Goal: Information Seeking & Learning: Learn about a topic

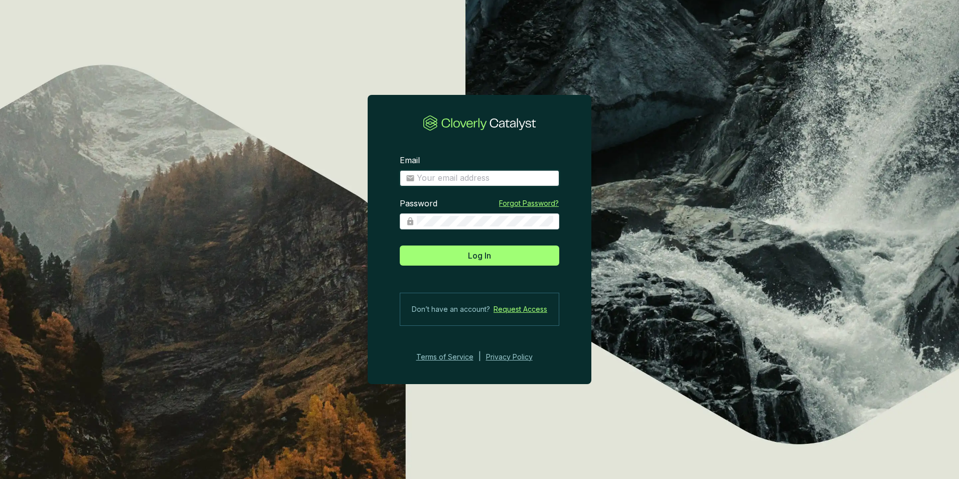
type input "tfranks2@nativstate.com"
click at [467, 252] on button "Log In" at bounding box center [480, 255] width 160 height 20
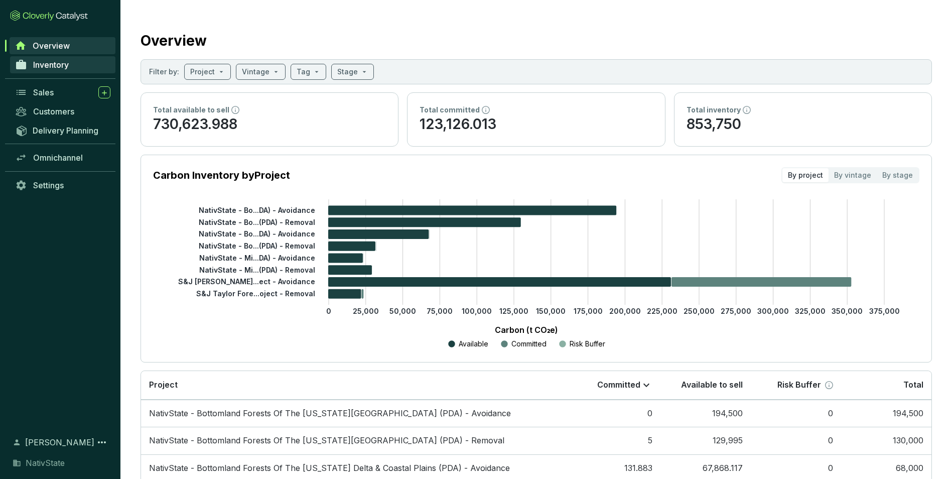
click at [54, 69] on span "Inventory" at bounding box center [51, 65] width 36 height 10
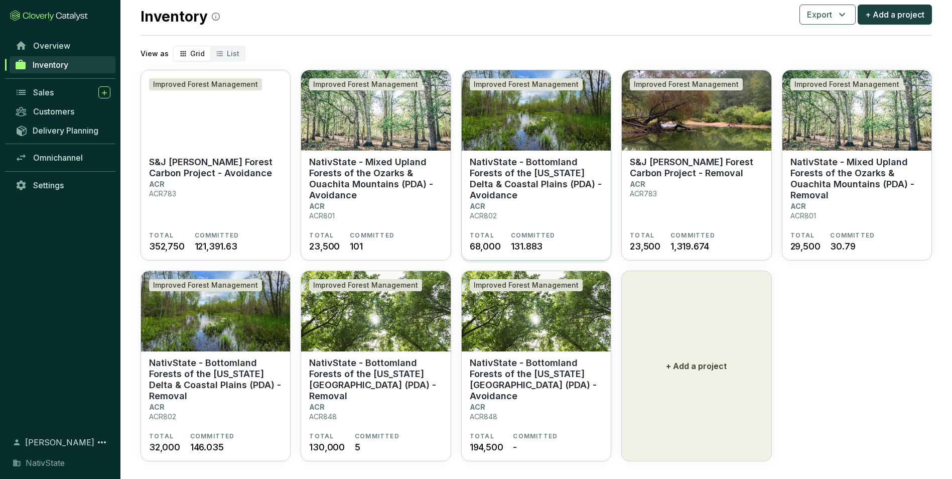
scroll to position [33, 0]
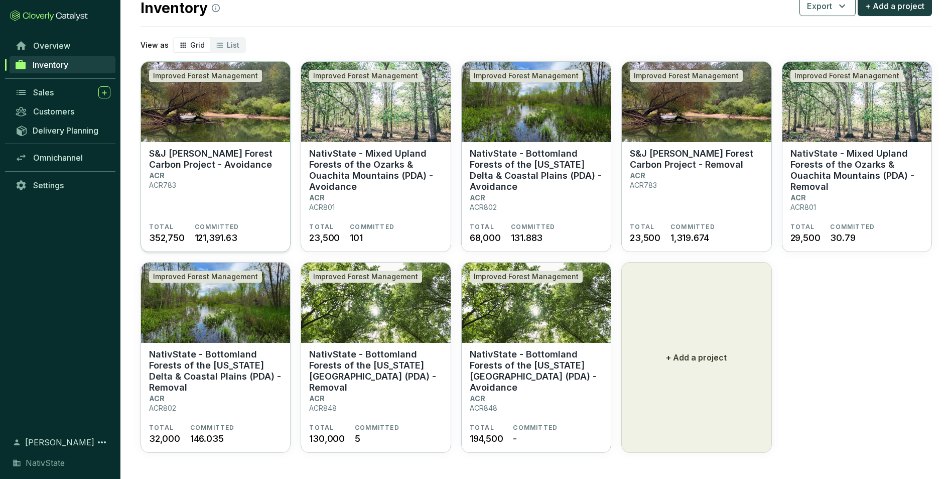
click at [239, 180] on section "S&J Taylor Forest Carbon Project - Avoidance ACR ACR783" at bounding box center [215, 185] width 133 height 75
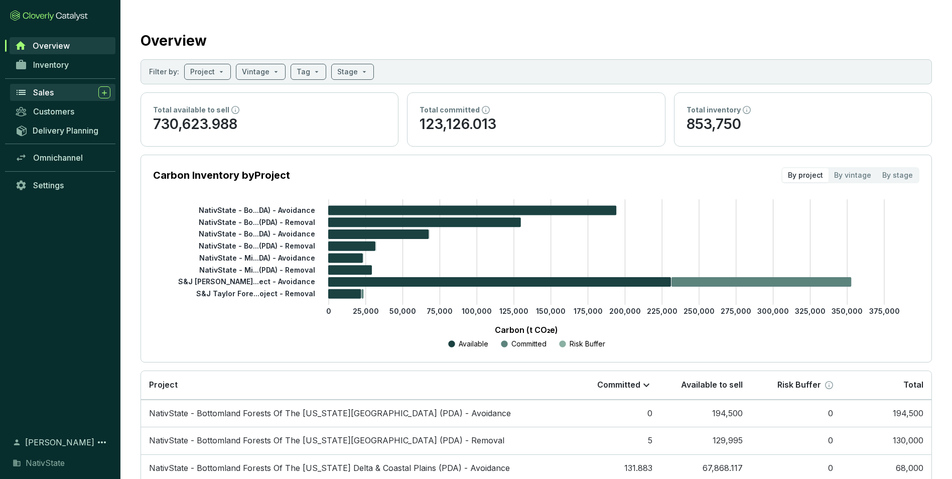
click at [64, 89] on div "Sales" at bounding box center [71, 92] width 77 height 12
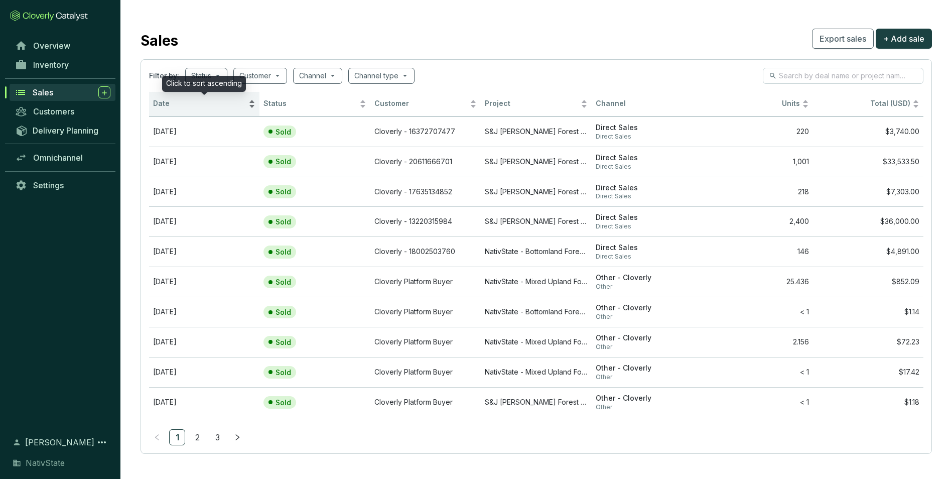
click at [217, 103] on span "Date" at bounding box center [199, 104] width 93 height 10
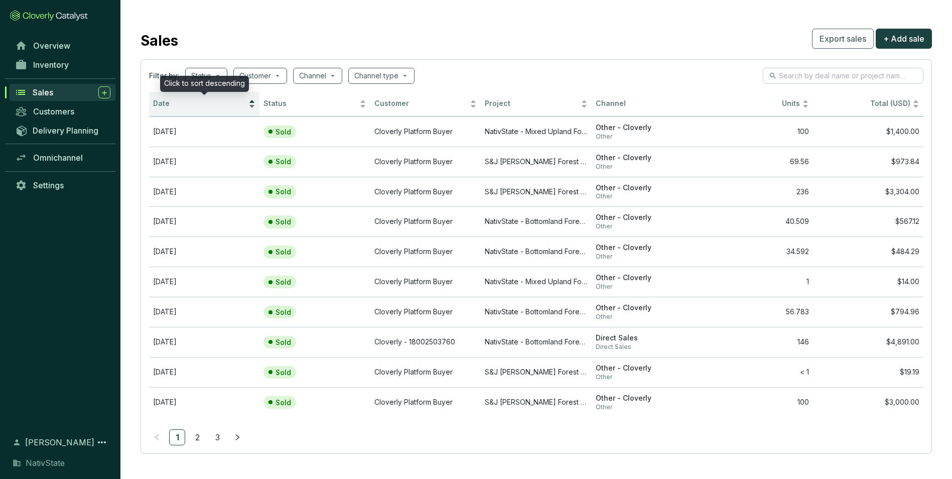
click at [223, 102] on span "Date" at bounding box center [199, 104] width 93 height 10
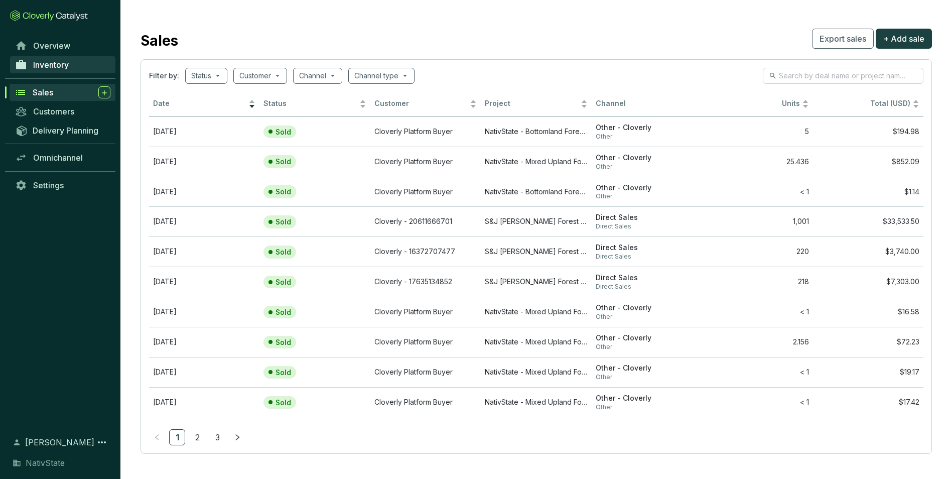
click at [75, 58] on link "Inventory" at bounding box center [62, 64] width 105 height 17
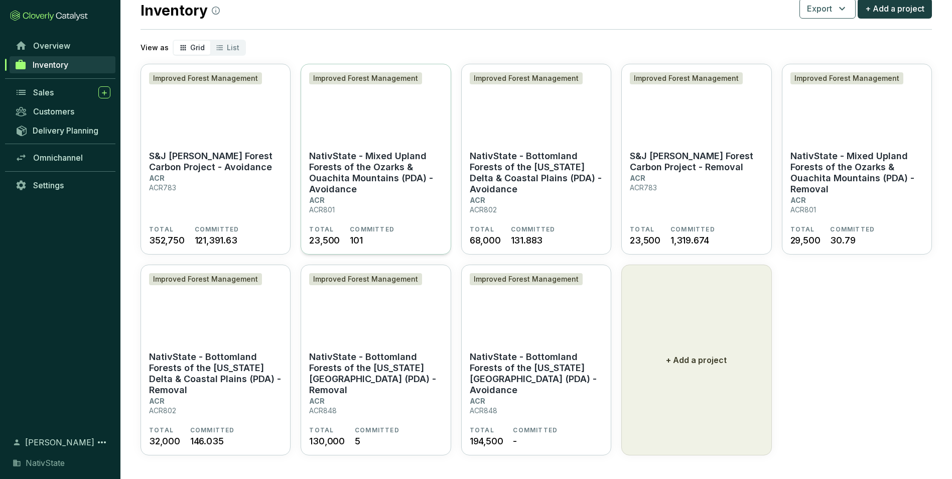
scroll to position [33, 0]
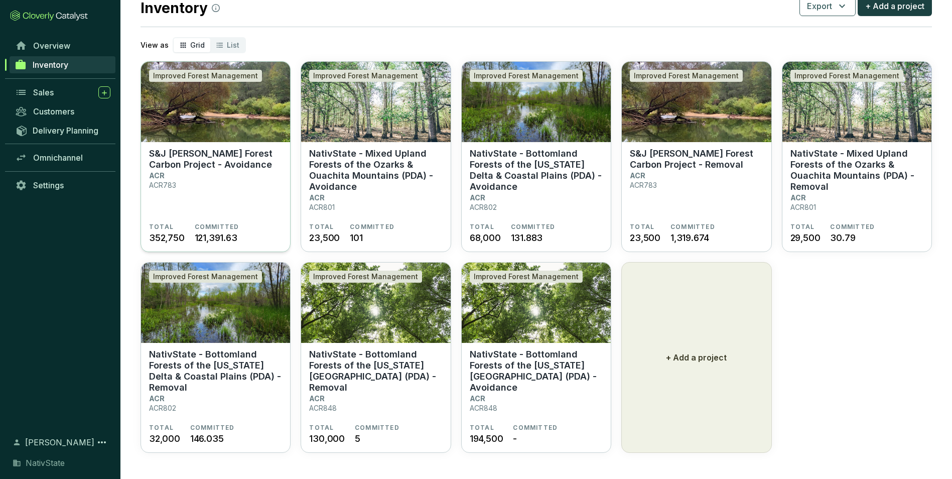
click at [232, 170] on section "S&J Taylor Forest Carbon Project - Avoidance ACR ACR783" at bounding box center [215, 185] width 133 height 75
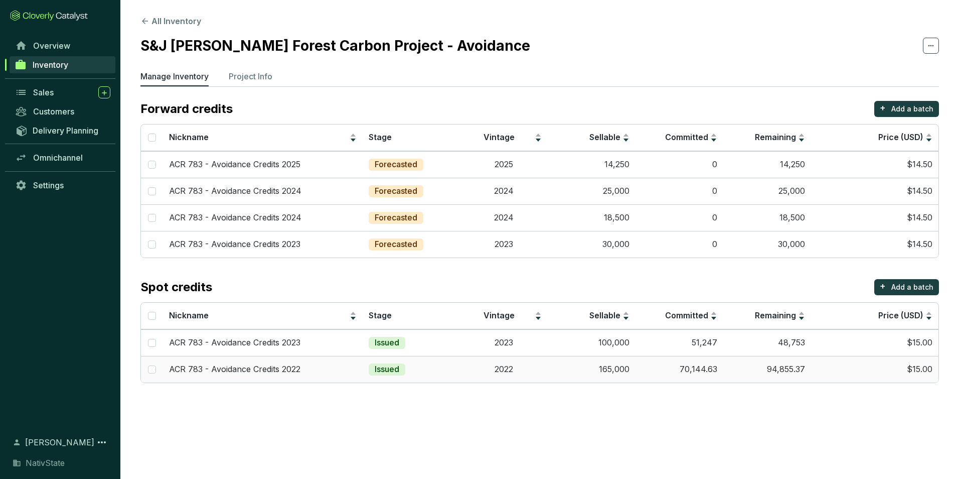
click at [759, 369] on td "94,855.37" at bounding box center [767, 369] width 88 height 27
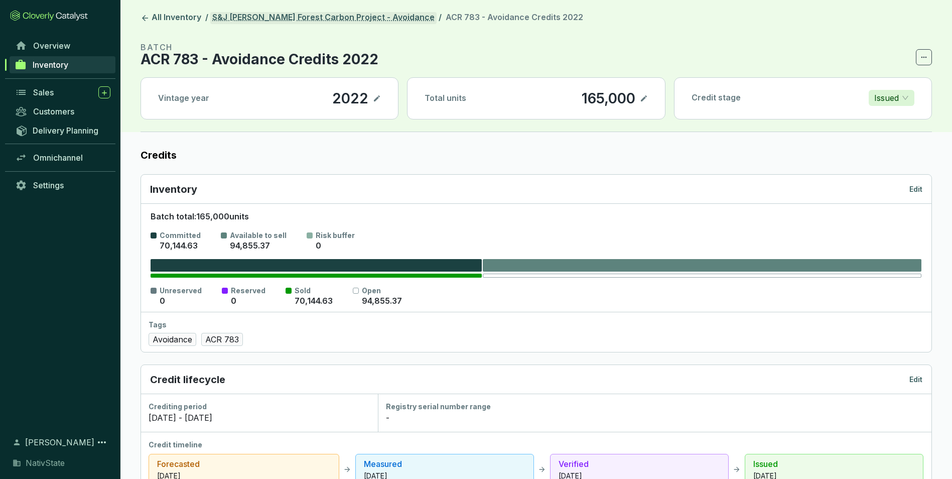
click at [345, 18] on link "S&J [PERSON_NAME] Forest Carbon Project - Avoidance" at bounding box center [323, 18] width 226 height 12
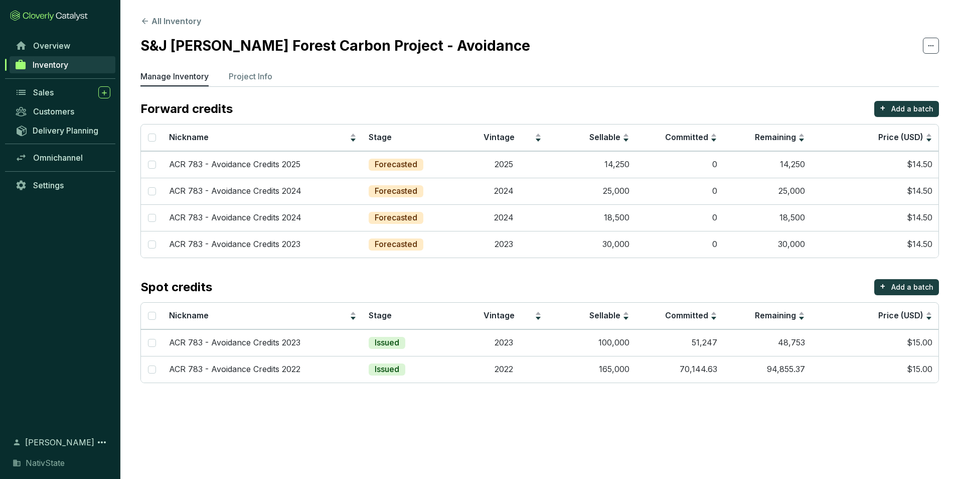
click at [547, 64] on section "All Inventory S&J Taylor Forest Carbon Project - Avoidance Manage Inventory Pro…" at bounding box center [539, 201] width 839 height 403
click at [612, 49] on section "S&J [PERSON_NAME] Forest Carbon Project - Avoidance" at bounding box center [539, 45] width 799 height 21
click at [169, 19] on button "All Inventory" at bounding box center [170, 21] width 61 height 12
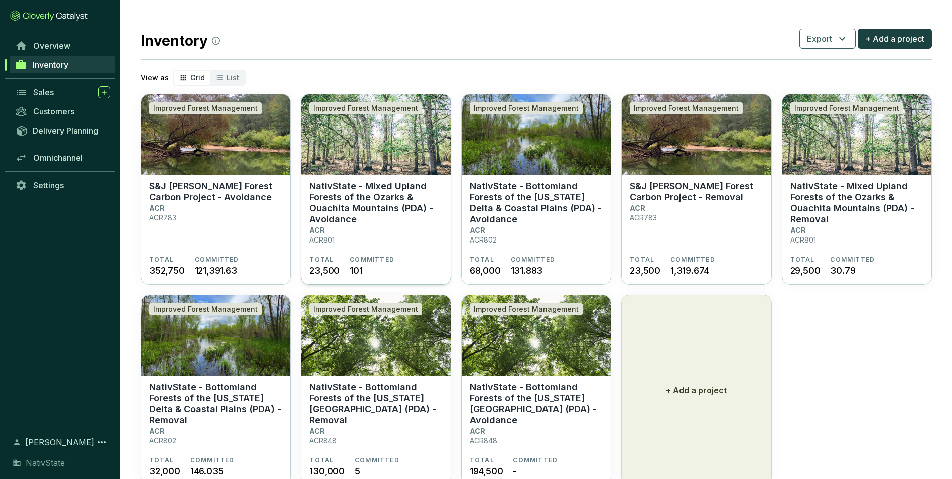
click at [371, 208] on p "NativState - Mixed Upland Forests of the Ozarks & Ouachita Mountains (PDA) - Av…" at bounding box center [375, 203] width 133 height 44
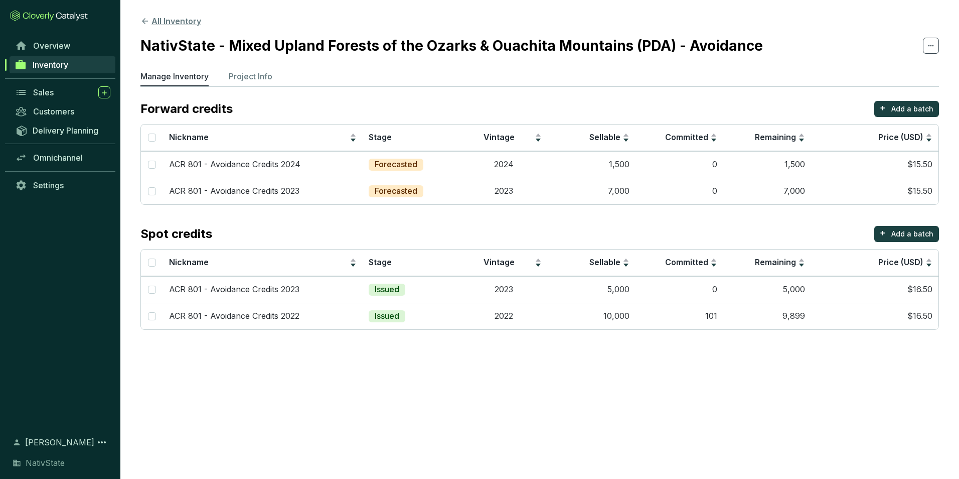
click at [165, 24] on button "All Inventory" at bounding box center [170, 21] width 61 height 12
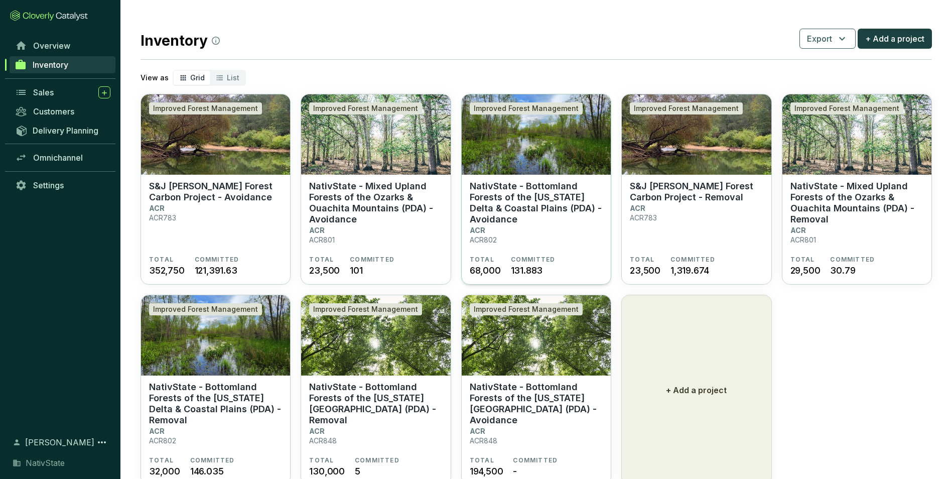
click at [521, 228] on section "NativState - Bottomland Forests of the Mississippi Delta & Coastal Plains (PDA)…" at bounding box center [536, 218] width 133 height 75
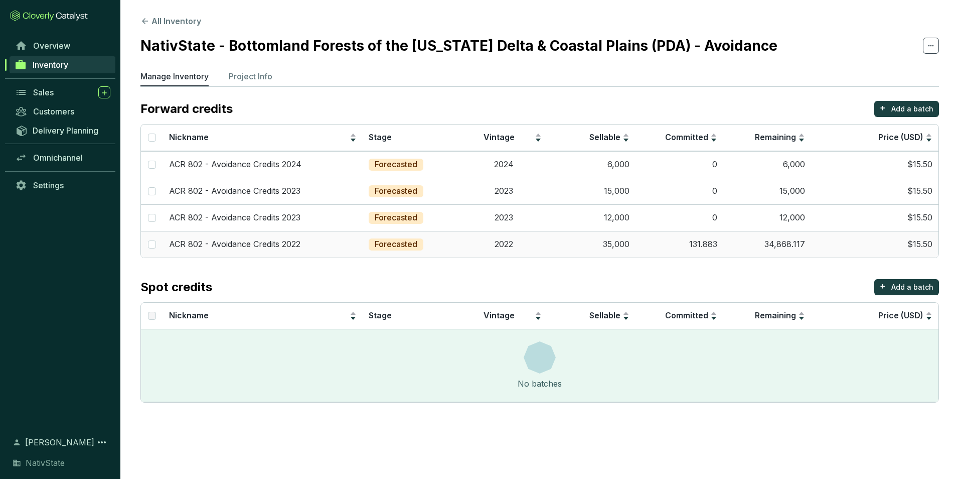
click at [624, 246] on td "35,000" at bounding box center [592, 244] width 88 height 27
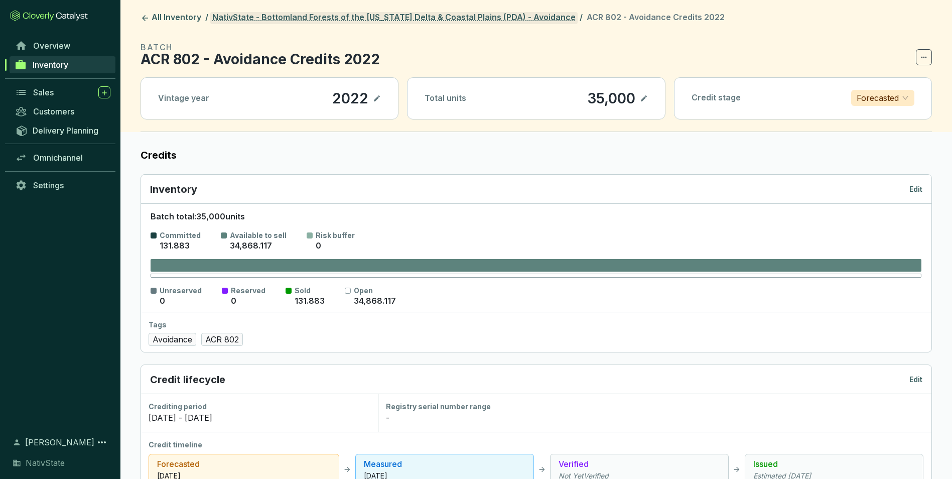
click at [275, 17] on link "NativState - Bottomland Forests of the [US_STATE] Delta & Coastal Plains (PDA) …" at bounding box center [393, 18] width 367 height 12
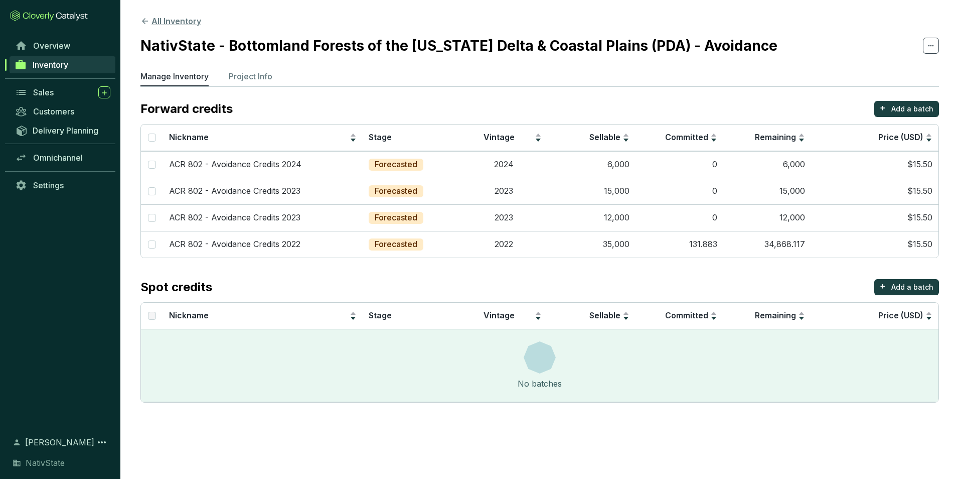
click at [178, 26] on button "All Inventory" at bounding box center [170, 21] width 61 height 12
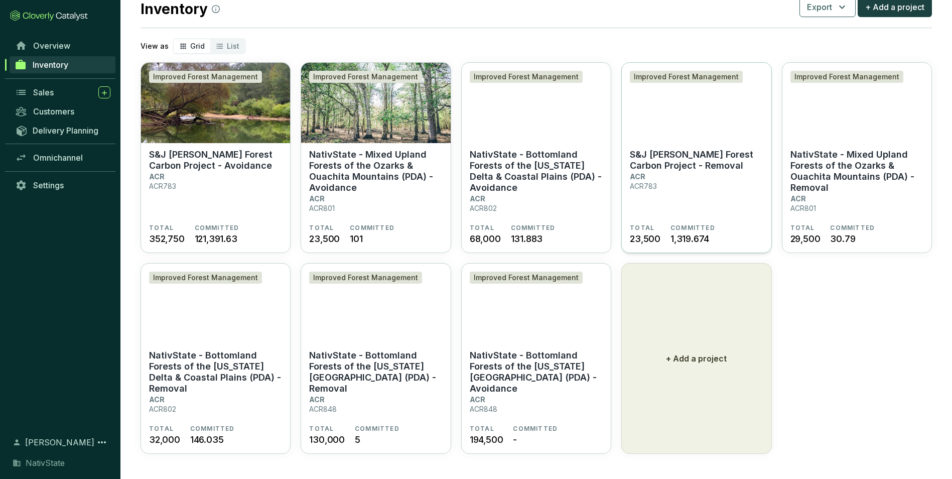
scroll to position [33, 0]
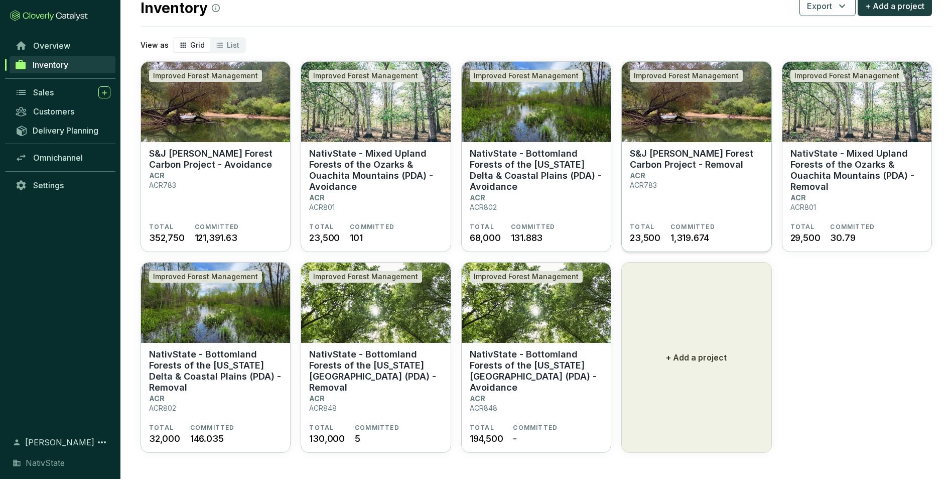
click at [697, 196] on section "S&J [PERSON_NAME] Forest Carbon Project - Removal ACR ACR783" at bounding box center [696, 185] width 133 height 75
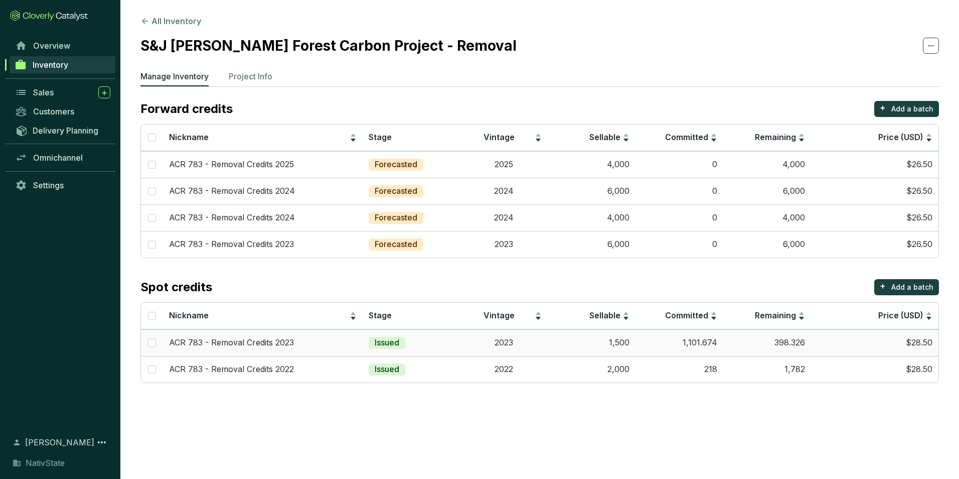
click at [606, 337] on td "1,500" at bounding box center [592, 342] width 88 height 27
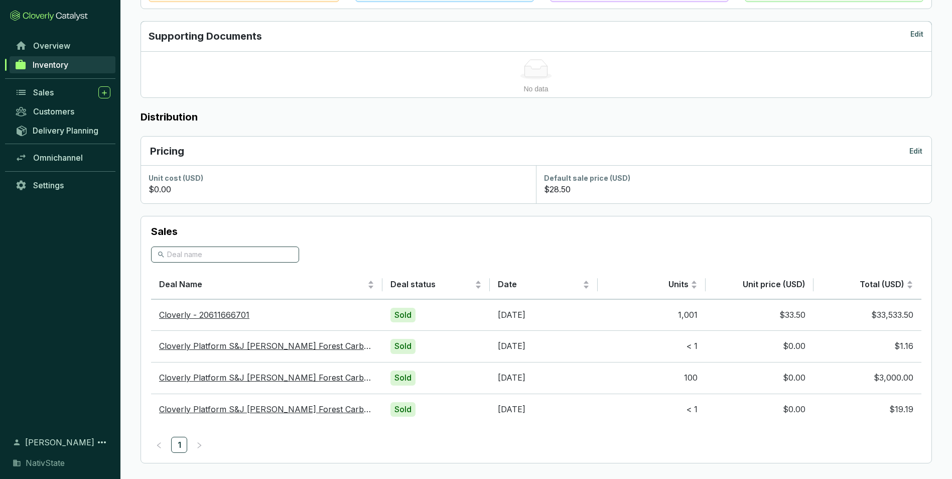
scroll to position [491, 0]
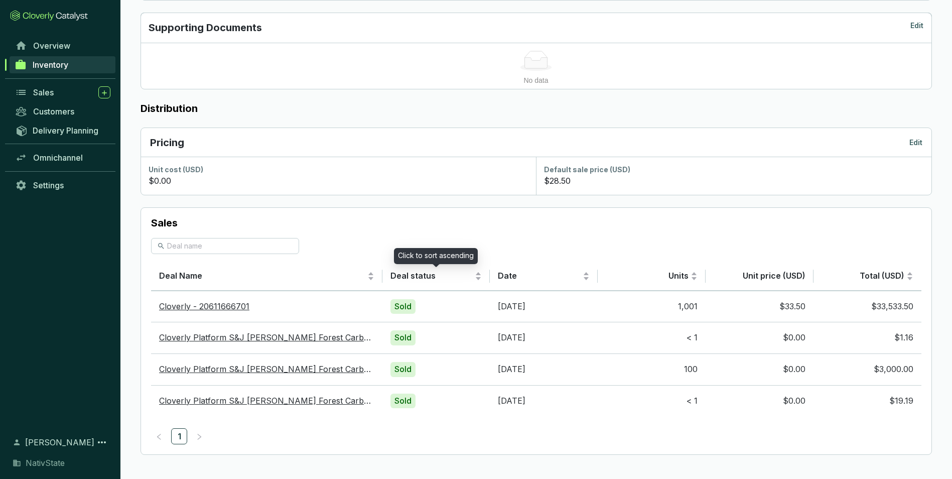
drag, startPoint x: 382, startPoint y: 276, endPoint x: 387, endPoint y: 276, distance: 5.5
click at [402, 278] on div "Deal status" at bounding box center [436, 276] width 92 height 12
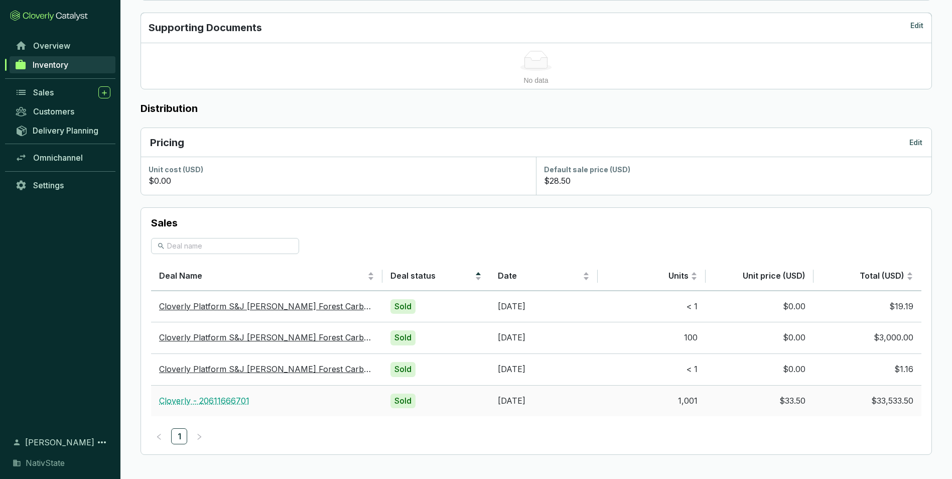
click at [224, 397] on link "Cloverly - 20611666701" at bounding box center [204, 400] width 90 height 10
click at [52, 97] on span "Sales" at bounding box center [43, 92] width 21 height 10
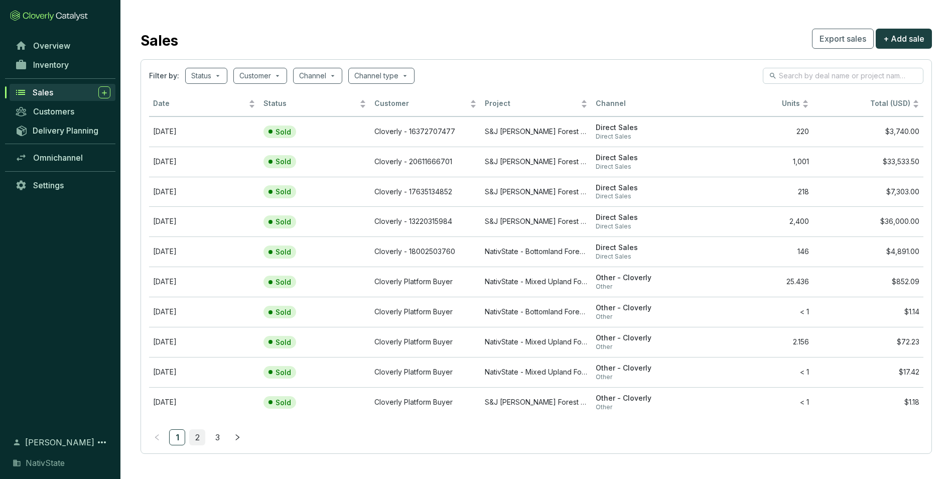
click at [196, 439] on link "2" at bounding box center [197, 436] width 15 height 15
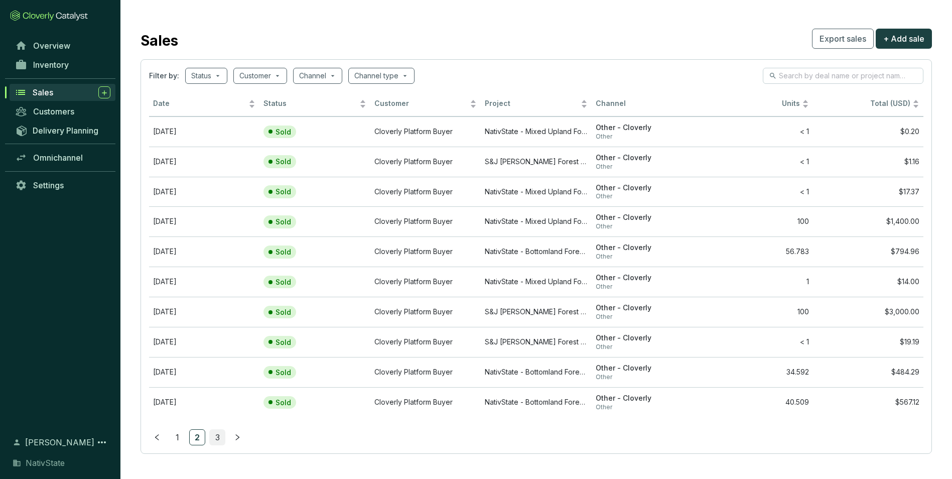
click at [220, 434] on link "3" at bounding box center [217, 436] width 15 height 15
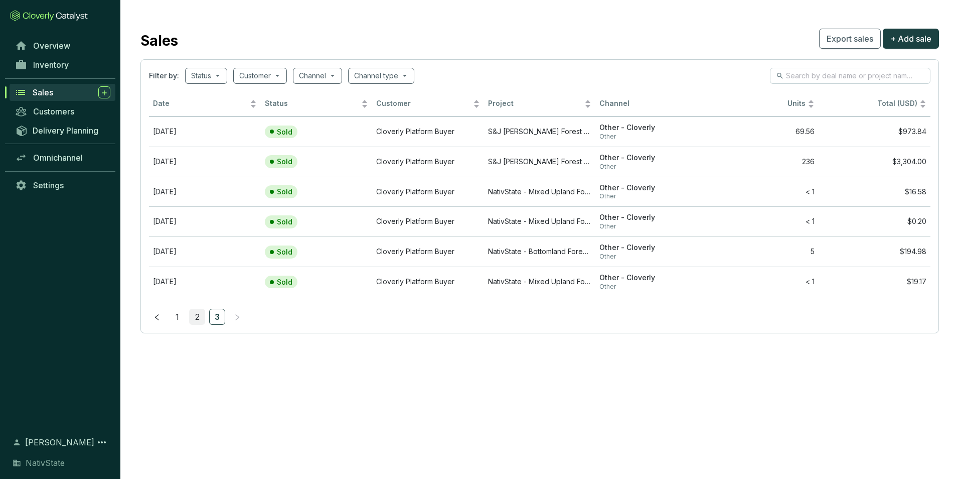
click at [194, 316] on link "2" at bounding box center [197, 316] width 15 height 15
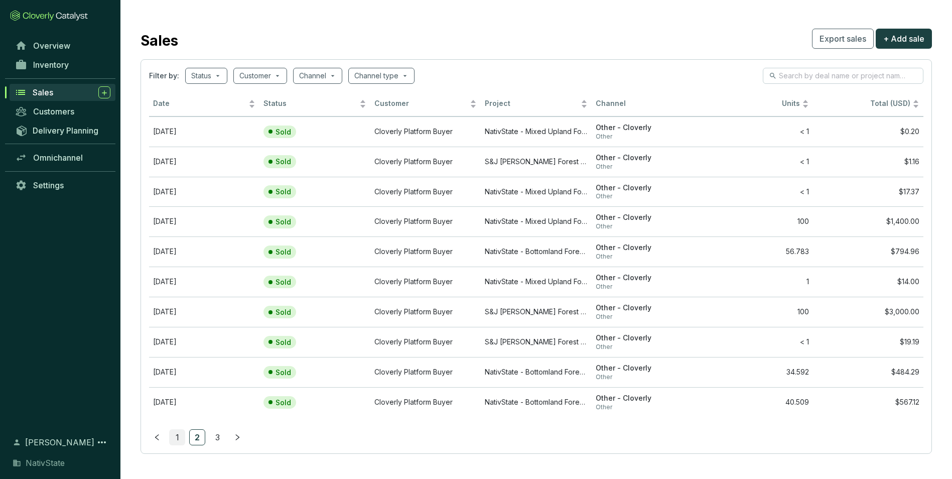
click at [185, 440] on li "1" at bounding box center [177, 437] width 16 height 16
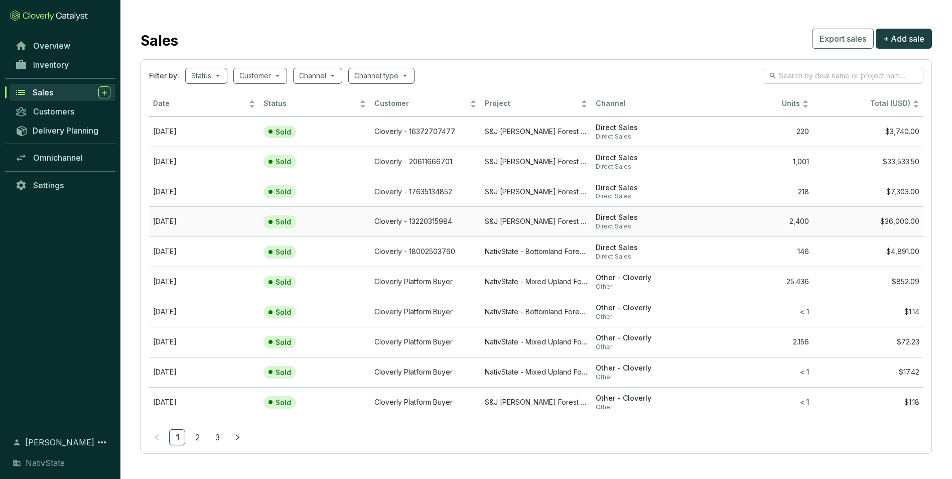
click at [389, 236] on td "Cloverly - 13220315984" at bounding box center [425, 221] width 110 height 30
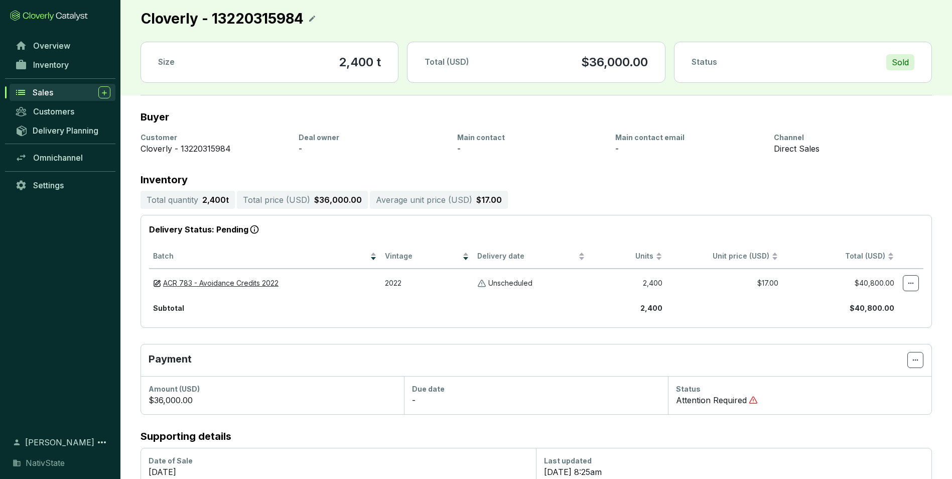
scroll to position [102, 0]
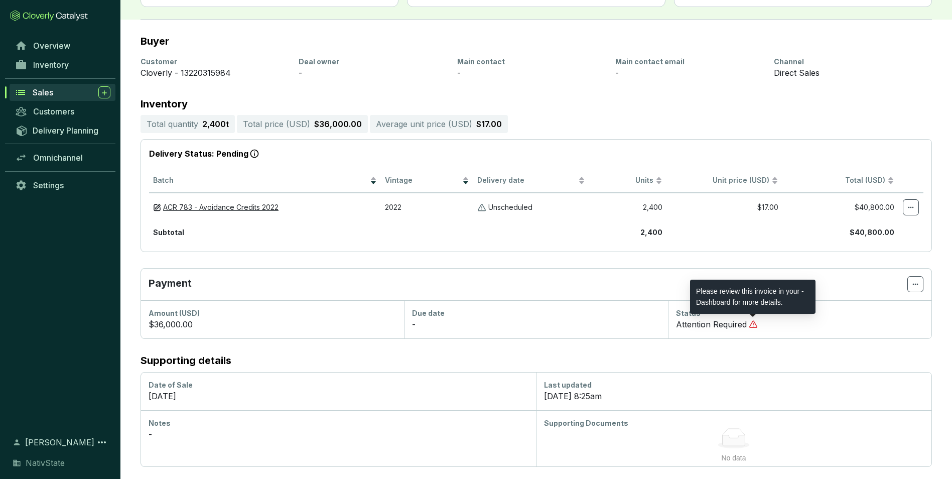
click at [755, 327] on icon at bounding box center [753, 324] width 9 height 9
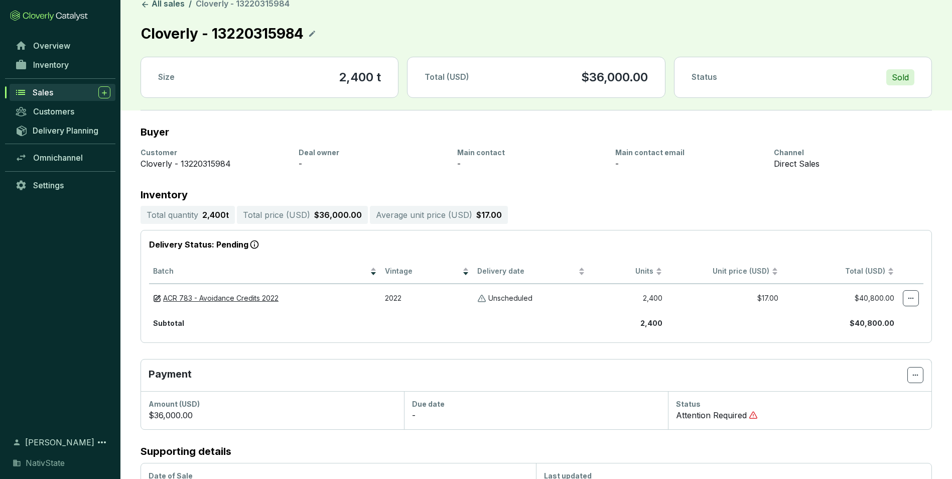
scroll to position [0, 0]
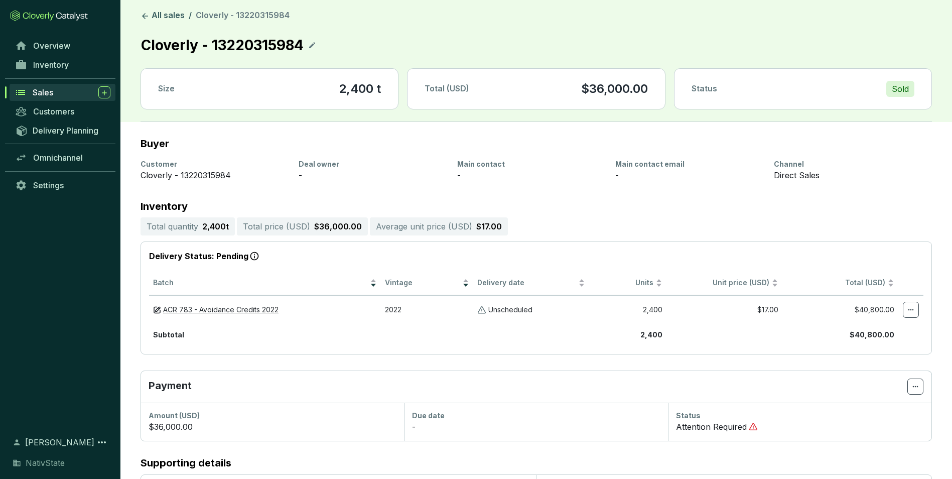
click at [52, 93] on span "Sales" at bounding box center [43, 92] width 21 height 10
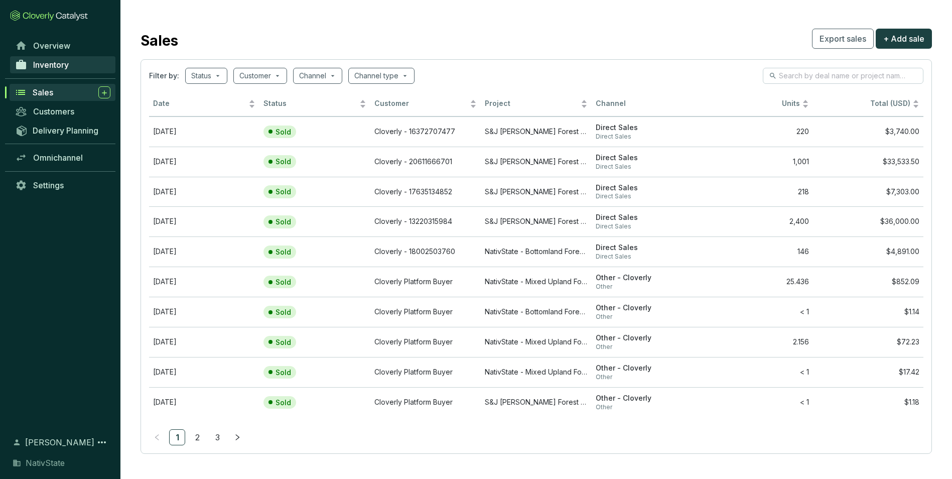
click at [73, 66] on link "Inventory" at bounding box center [62, 64] width 105 height 17
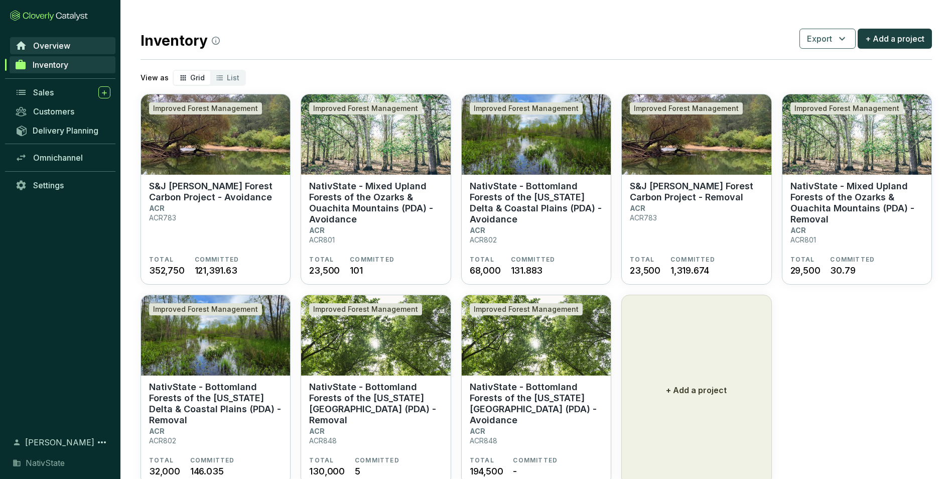
click at [59, 40] on link "Overview" at bounding box center [62, 45] width 105 height 17
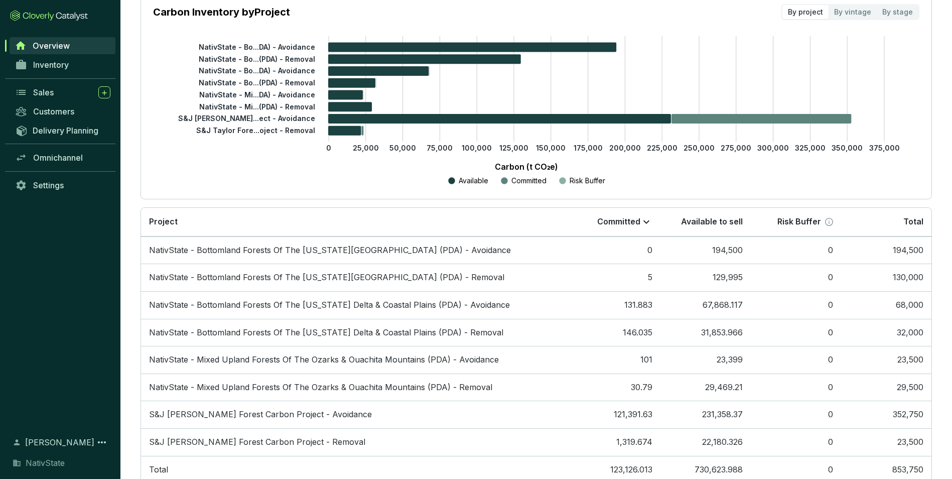
scroll to position [194, 0]
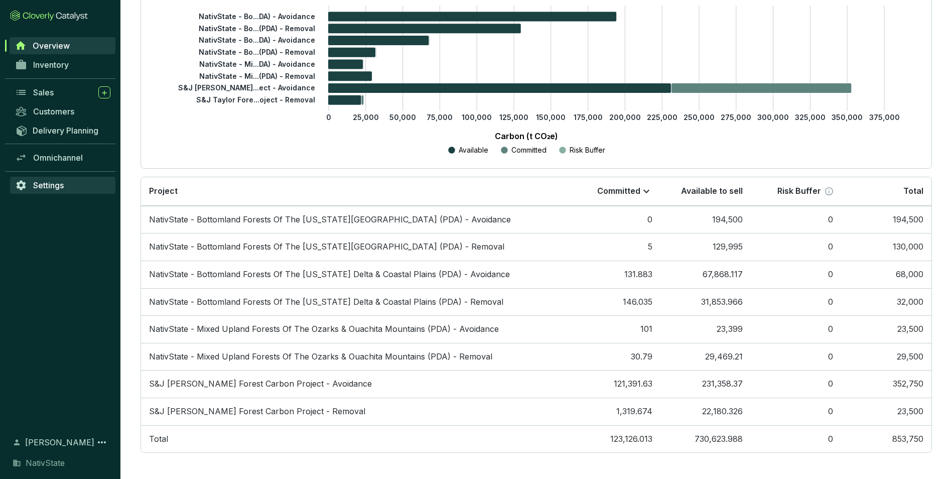
click at [54, 187] on span "Settings" at bounding box center [48, 185] width 31 height 10
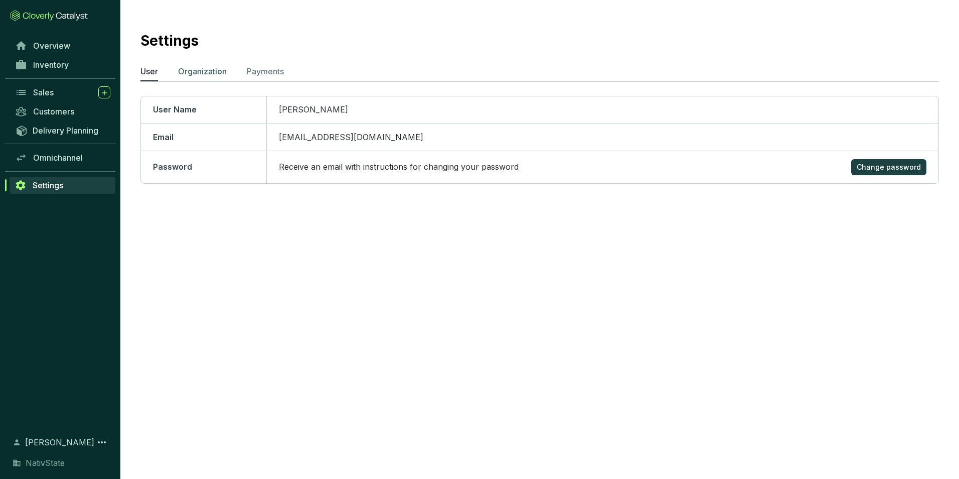
click at [190, 73] on p "Organization" at bounding box center [202, 71] width 49 height 12
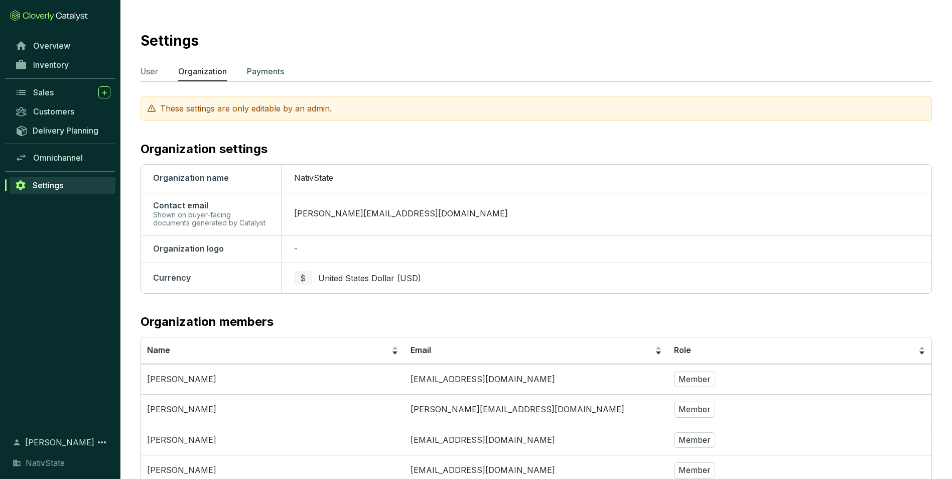
click at [279, 74] on p "Payments" at bounding box center [265, 71] width 37 height 12
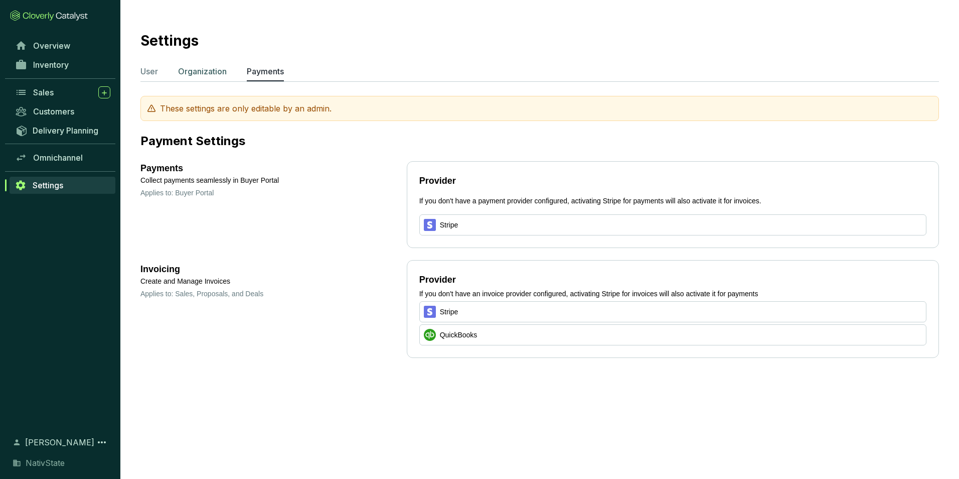
click at [211, 71] on p "Organization" at bounding box center [202, 71] width 49 height 12
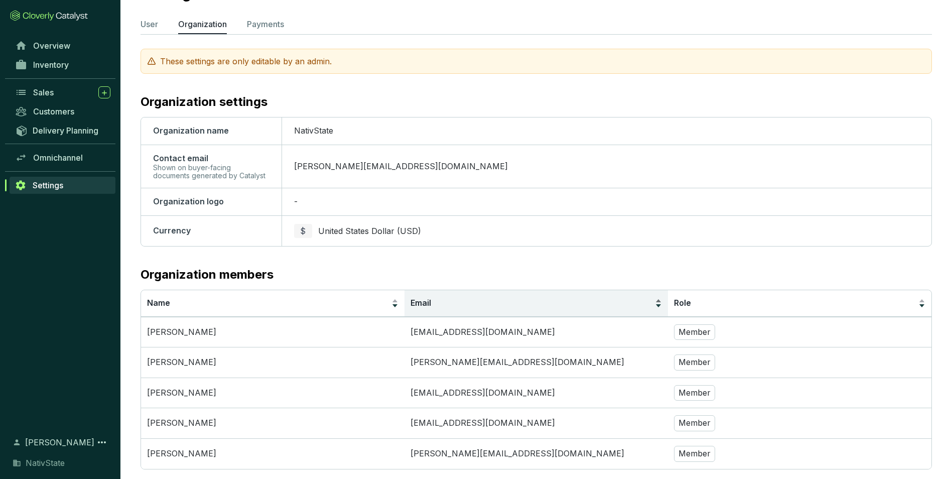
scroll to position [64, 0]
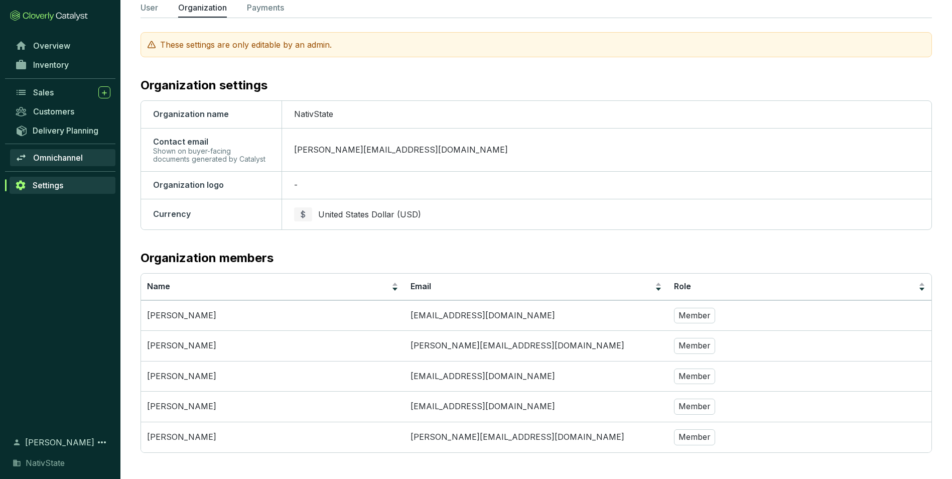
click at [49, 157] on span "Omnichannel" at bounding box center [58, 158] width 50 height 10
